Goal: Information Seeking & Learning: Learn about a topic

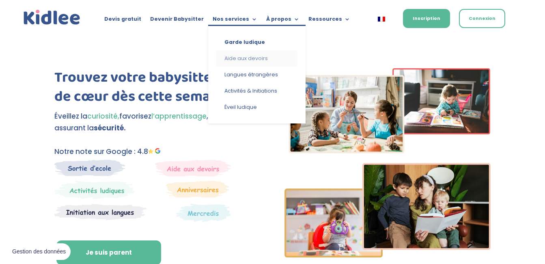
click at [237, 55] on link "Aide aux devoirs" at bounding box center [256, 58] width 81 height 16
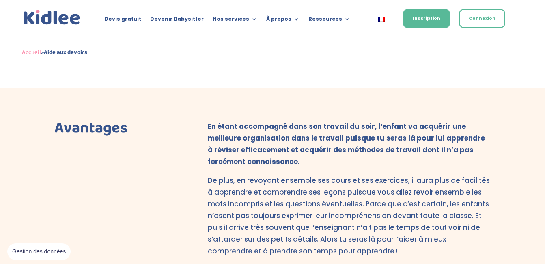
scroll to position [406, 0]
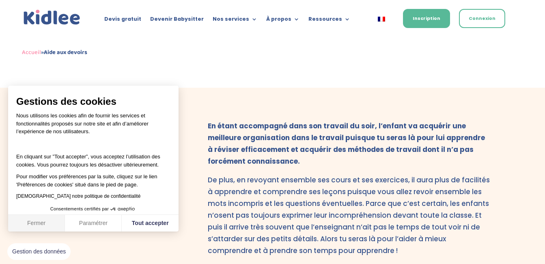
click at [47, 219] on button "Fermer" at bounding box center [36, 223] width 57 height 17
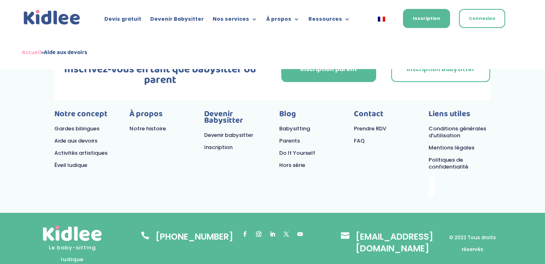
scroll to position [1501, 0]
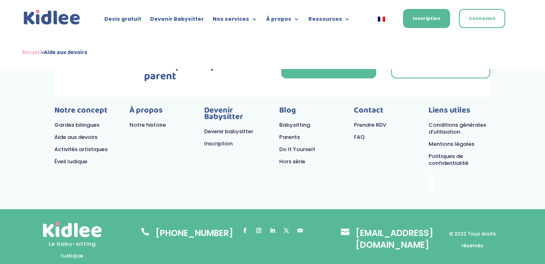
click at [80, 133] on link "Aide aux devoirs" at bounding box center [75, 137] width 43 height 8
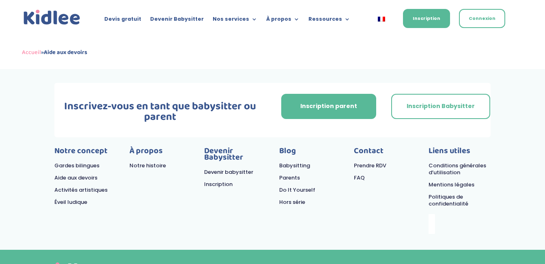
scroll to position [1463, 0]
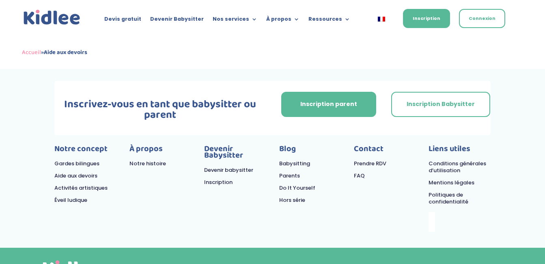
click at [357, 172] on link "FAQ" at bounding box center [359, 176] width 11 height 8
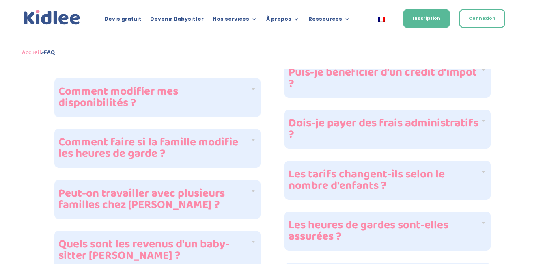
scroll to position [624, 0]
click at [337, 181] on h4 "Les tarifs changent-ils selon le nombre d'enfants ?" at bounding box center [383, 179] width 191 height 23
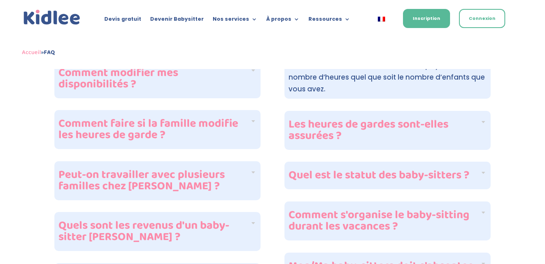
scroll to position [678, 0]
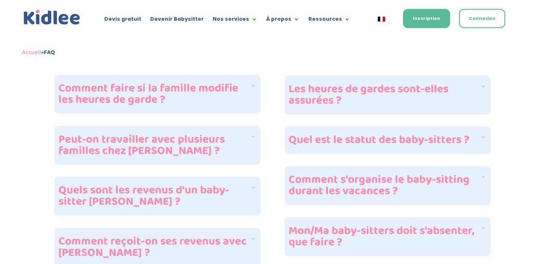
click at [136, 185] on h4 "Quels sont les revenus d'un baby-sitter Kidlee ?" at bounding box center [153, 196] width 191 height 23
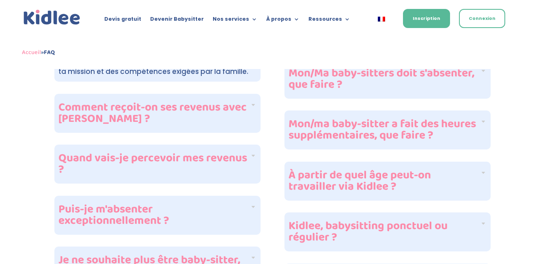
scroll to position [834, 0]
click at [150, 153] on h4 "Quand vais-je percevoir mes revenus ?" at bounding box center [153, 164] width 191 height 23
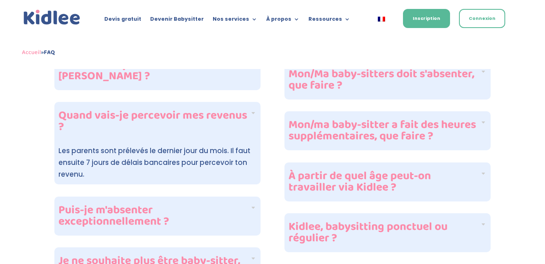
click at [161, 112] on h4 "Quand vais-je percevoir mes revenus ?" at bounding box center [153, 121] width 191 height 23
click at [254, 102] on div "Quand vais-je percevoir mes revenus ?" at bounding box center [157, 121] width 206 height 39
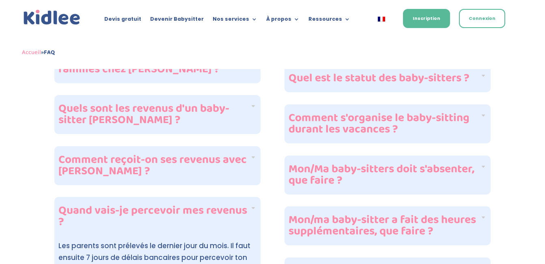
scroll to position [739, 0]
click at [203, 155] on h4 "Comment reçoit-on ses revenus avec Kidlee ?" at bounding box center [153, 166] width 191 height 23
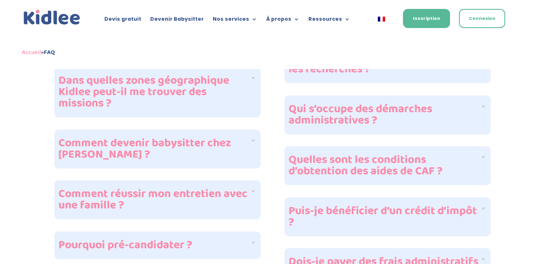
scroll to position [359, 0]
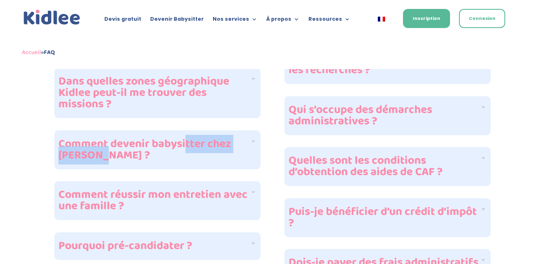
drag, startPoint x: 185, startPoint y: 147, endPoint x: 187, endPoint y: 122, distance: 25.2
click at [187, 130] on div "Comment devenir babysitter chez Kidlee ?" at bounding box center [157, 149] width 206 height 39
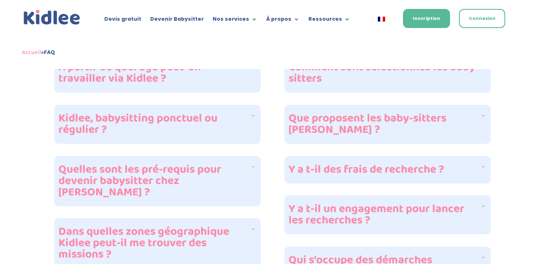
scroll to position [209, 0]
click at [181, 128] on h4 "Kidlee, babysitting ponctuel ou régulier ?" at bounding box center [153, 125] width 191 height 23
